Goal: Task Accomplishment & Management: Manage account settings

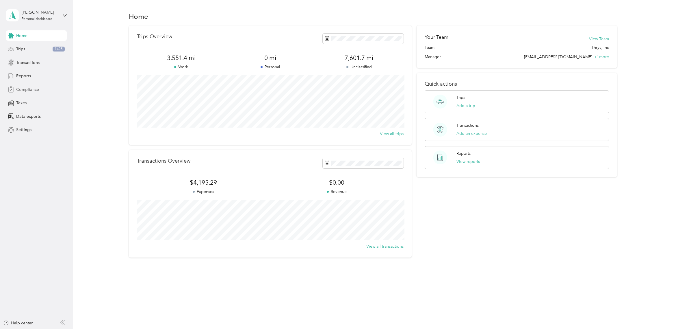
click at [30, 91] on span "Compliance" at bounding box center [27, 89] width 23 height 6
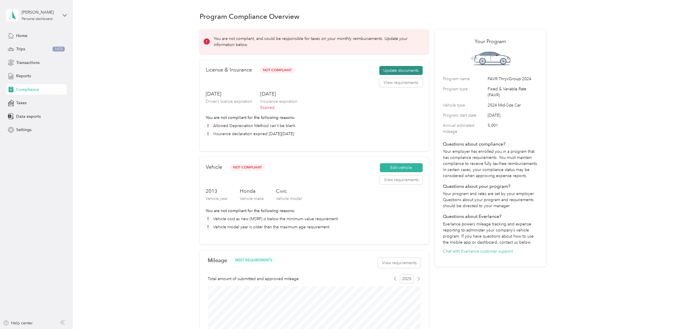
click at [407, 70] on button "Update documents" at bounding box center [401, 70] width 43 height 9
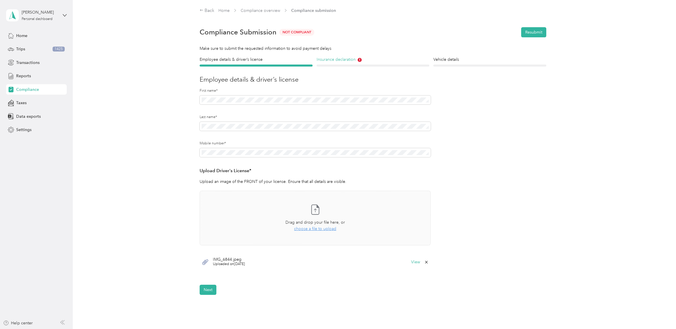
click at [332, 60] on h4 "Insurance declaration" at bounding box center [373, 59] width 113 height 6
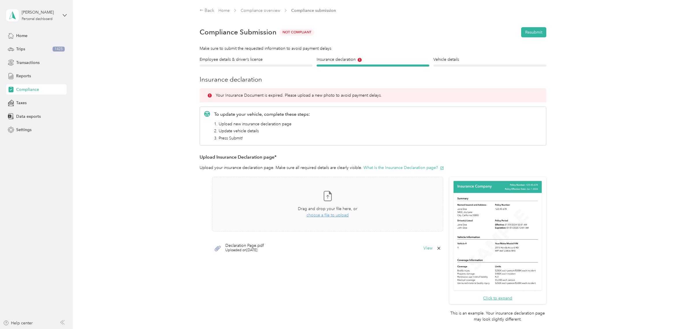
click at [440, 249] on icon at bounding box center [439, 248] width 5 height 5
click at [422, 252] on button "Yes" at bounding box center [423, 252] width 11 height 9
click at [532, 30] on button "Resubmit" at bounding box center [533, 32] width 25 height 10
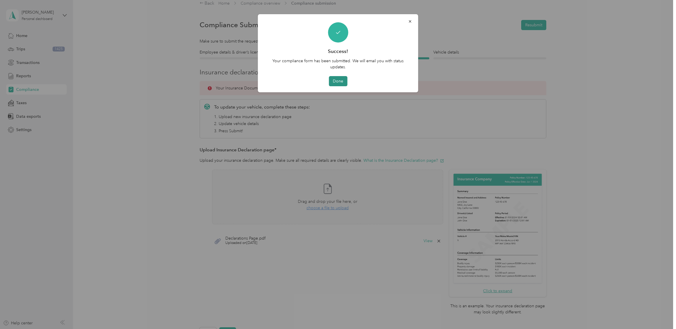
click at [340, 82] on button "Done" at bounding box center [338, 81] width 18 height 10
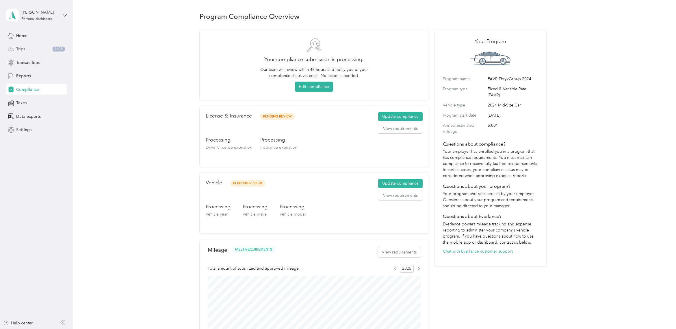
click at [27, 50] on div "Trips 1425" at bounding box center [36, 49] width 61 height 10
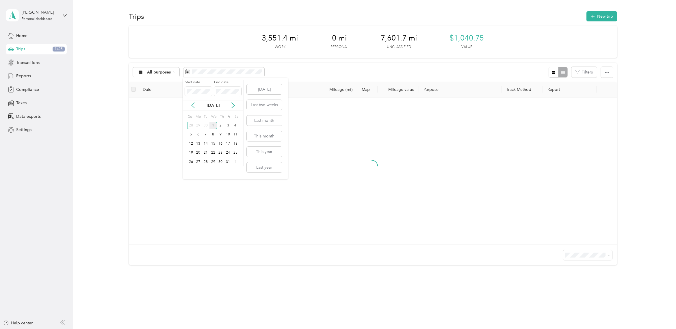
click at [193, 106] on icon at bounding box center [193, 105] width 6 height 6
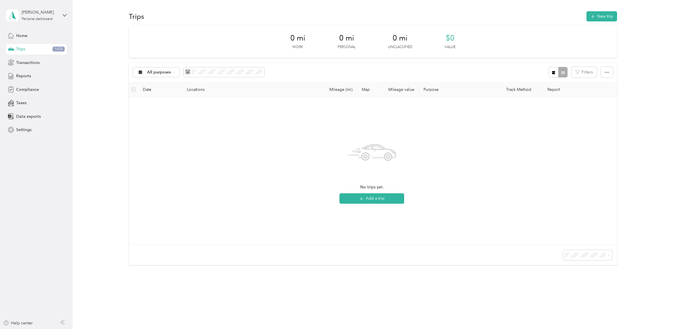
click at [455, 151] on div "No trips yet. Add a trip" at bounding box center [372, 171] width 477 height 138
click at [580, 281] on li "100 per load" at bounding box center [585, 286] width 49 height 10
click at [366, 185] on span "No trips yet." at bounding box center [371, 187] width 23 height 6
click at [26, 47] on div "Trips 1425" at bounding box center [36, 49] width 61 height 10
click at [158, 72] on span "All purposes" at bounding box center [159, 72] width 24 height 4
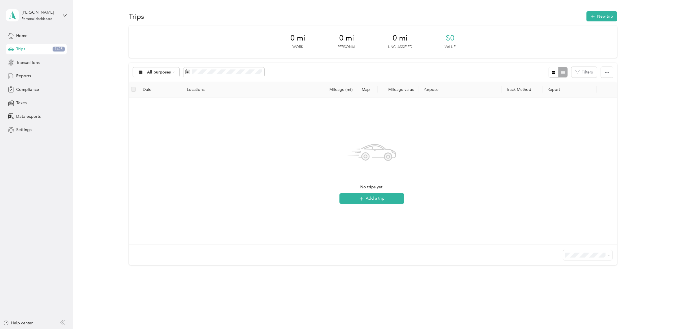
click at [153, 92] on span "Unclassified" at bounding box center [161, 93] width 28 height 6
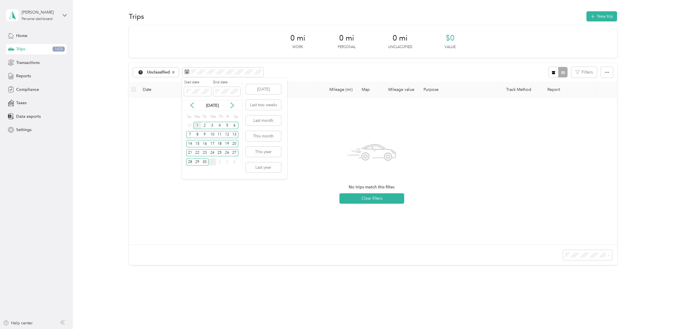
click at [198, 125] on div "1" at bounding box center [198, 125] width 8 height 7
click at [204, 163] on div "30" at bounding box center [205, 161] width 8 height 7
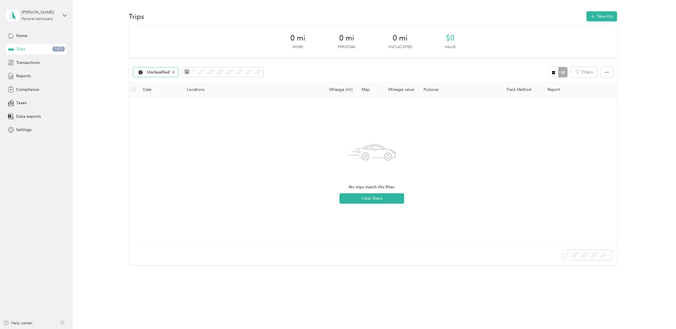
click at [165, 72] on span "Unclassified" at bounding box center [158, 72] width 23 height 4
click at [161, 80] on span "All purposes" at bounding box center [162, 82] width 30 height 6
click at [381, 199] on button "Clear filters" at bounding box center [372, 198] width 65 height 10
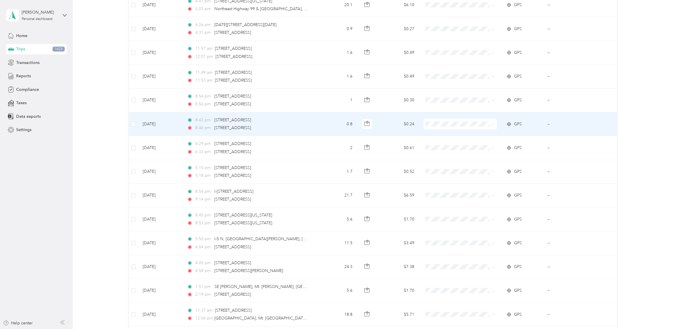
scroll to position [465, 0]
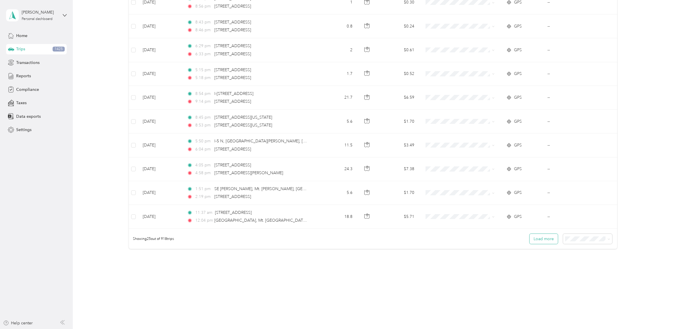
click at [544, 243] on button "Load more" at bounding box center [544, 239] width 28 height 10
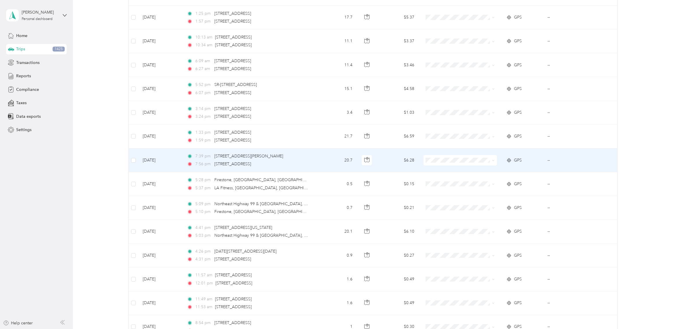
scroll to position [0, 0]
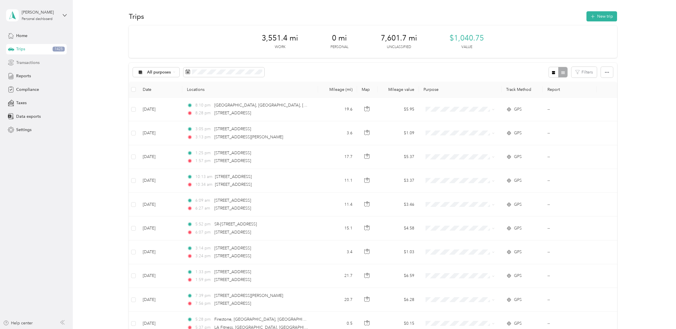
click at [31, 60] on span "Transactions" at bounding box center [27, 63] width 23 height 6
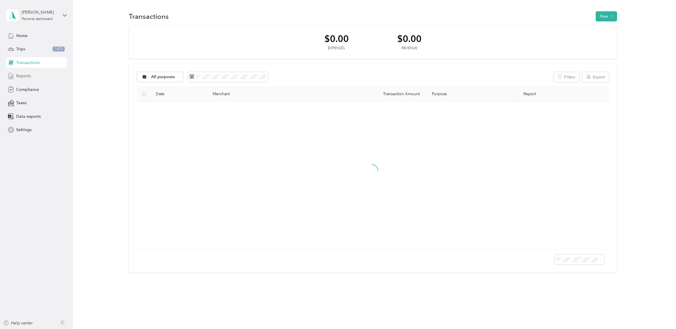
click at [30, 77] on span "Reports" at bounding box center [23, 76] width 15 height 6
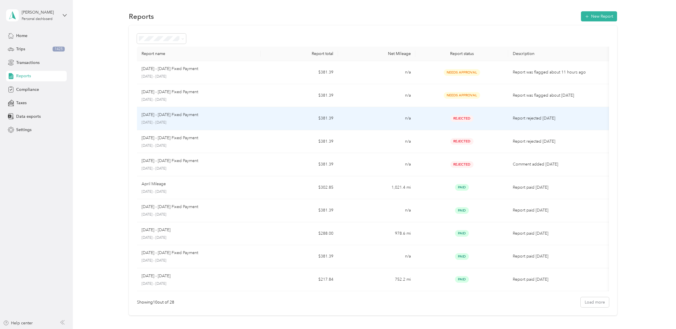
click at [275, 119] on td "$381.39" at bounding box center [299, 118] width 77 height 23
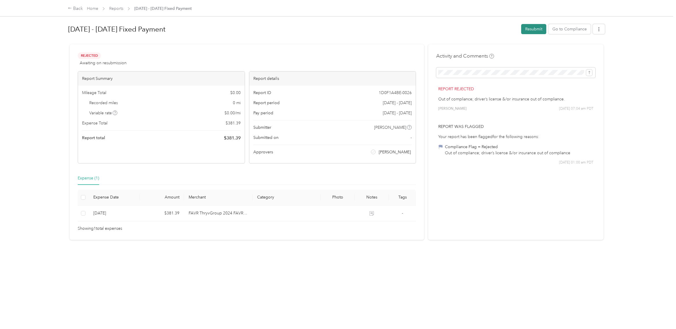
click at [533, 29] on button "Resubmit" at bounding box center [533, 29] width 25 height 10
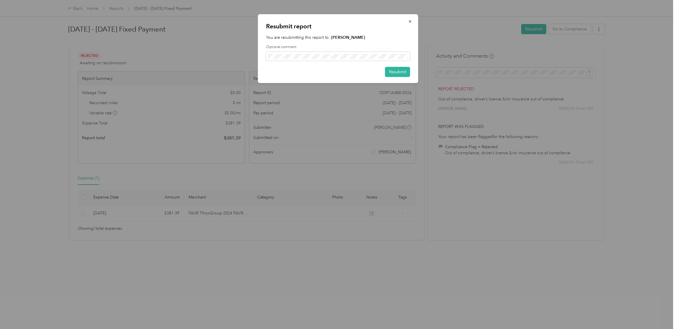
click at [374, 27] on p "Resubmit report" at bounding box center [338, 26] width 144 height 8
click at [393, 72] on button "Resubmit" at bounding box center [397, 72] width 25 height 10
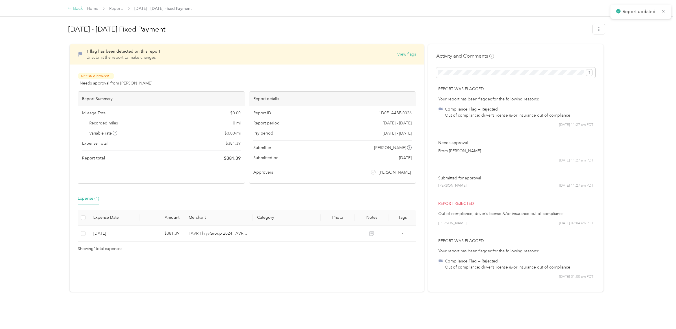
click at [78, 9] on div "Back" at bounding box center [75, 8] width 15 height 7
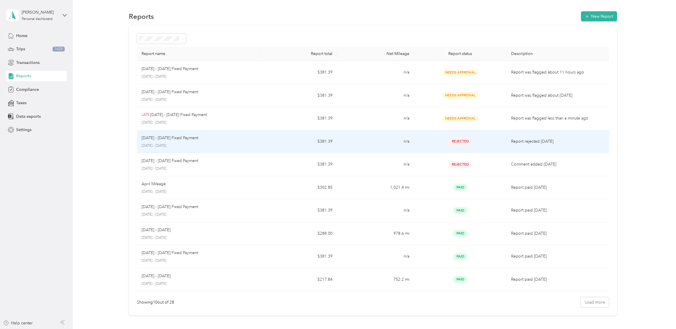
click at [384, 145] on td "n/a" at bounding box center [375, 141] width 77 height 23
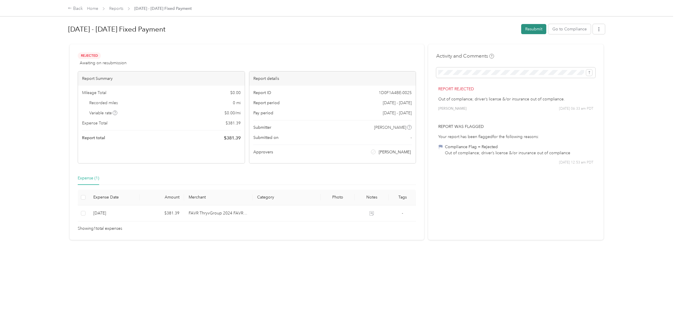
click at [528, 26] on button "Resubmit" at bounding box center [533, 29] width 25 height 10
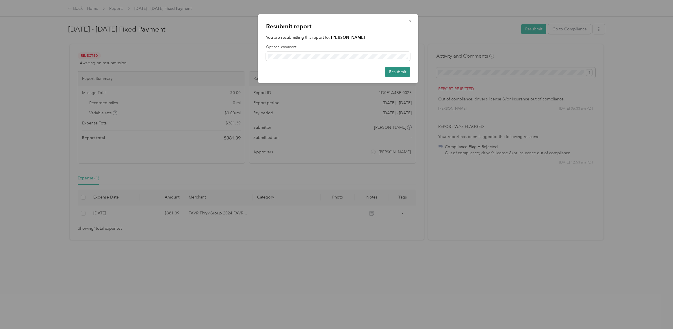
click at [401, 71] on button "Resubmit" at bounding box center [397, 72] width 25 height 10
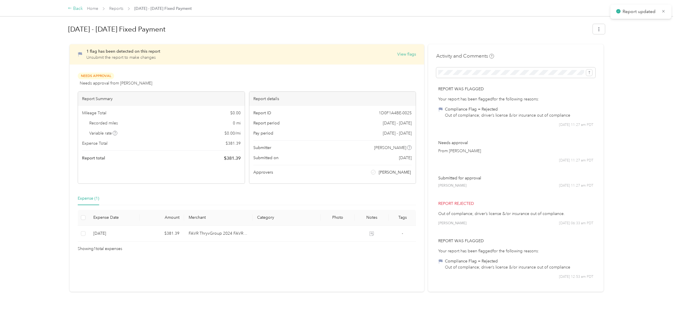
click at [79, 9] on div "Back" at bounding box center [75, 8] width 15 height 7
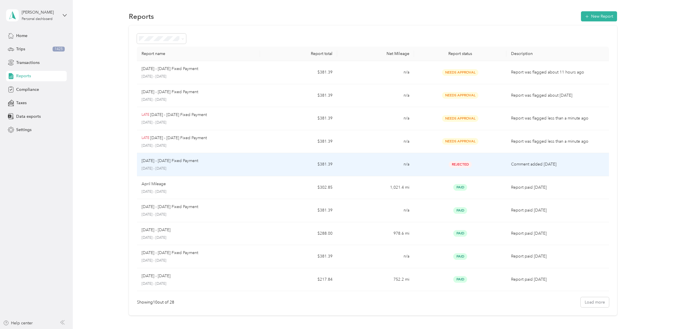
click at [262, 165] on td "$381.39" at bounding box center [298, 164] width 77 height 23
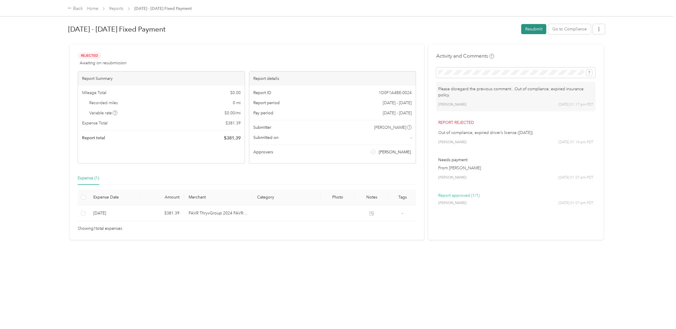
click at [528, 31] on button "Resubmit" at bounding box center [533, 29] width 25 height 10
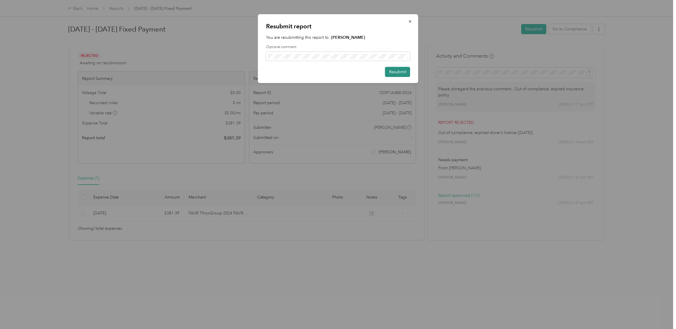
click at [398, 70] on button "Resubmit" at bounding box center [397, 72] width 25 height 10
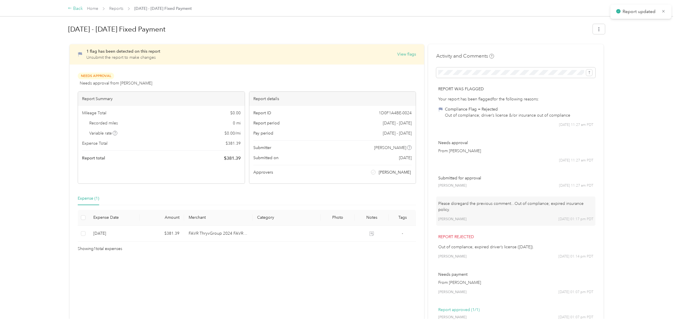
click at [75, 9] on div "Back" at bounding box center [75, 8] width 15 height 7
